Goal: Transaction & Acquisition: Purchase product/service

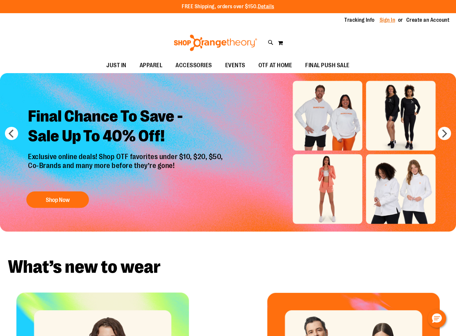
click at [383, 20] on link "Sign In" at bounding box center [388, 19] width 16 height 7
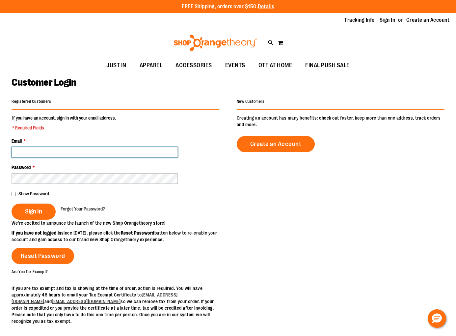
click at [108, 151] on input "Email *" at bounding box center [95, 152] width 166 height 11
click at [87, 151] on input "Email *" at bounding box center [95, 152] width 166 height 11
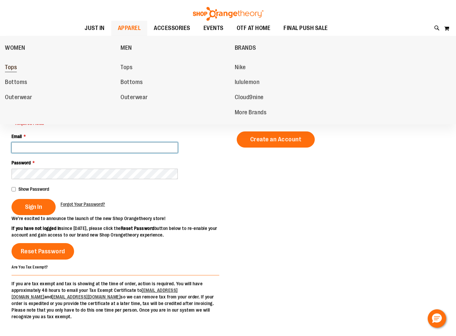
scroll to position [6, 0]
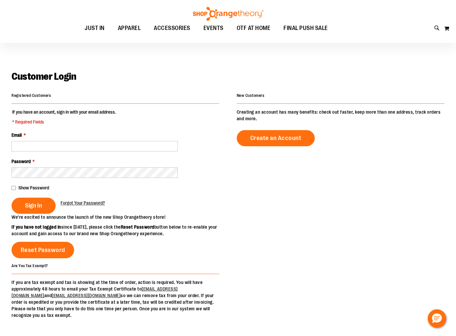
drag, startPoint x: 29, startPoint y: 19, endPoint x: 38, endPoint y: 20, distance: 9.0
click at [29, 19] on div "Toggle Nav Search Popular Suggestions Advanced Search" at bounding box center [228, 21] width 456 height 43
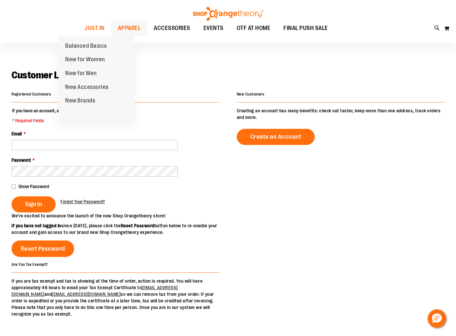
scroll to position [0, 0]
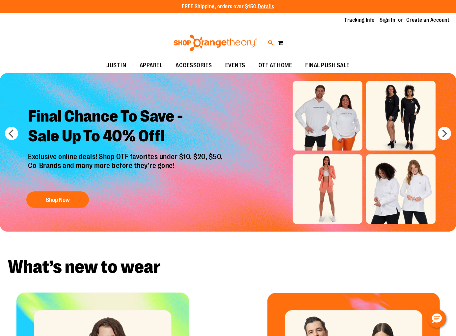
click at [268, 40] on icon at bounding box center [271, 43] width 6 height 8
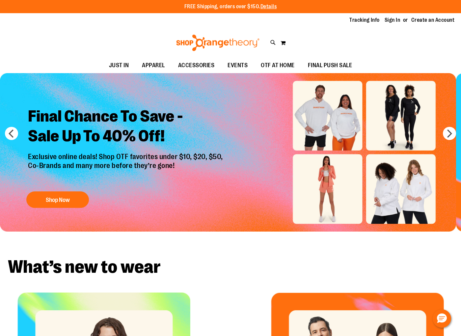
click at [199, 42] on input "Search" at bounding box center [230, 37] width 364 height 22
click at [25, 71] on div "**********" at bounding box center [230, 168] width 461 height 336
type input "**********"
